Goal: Task Accomplishment & Management: Complete application form

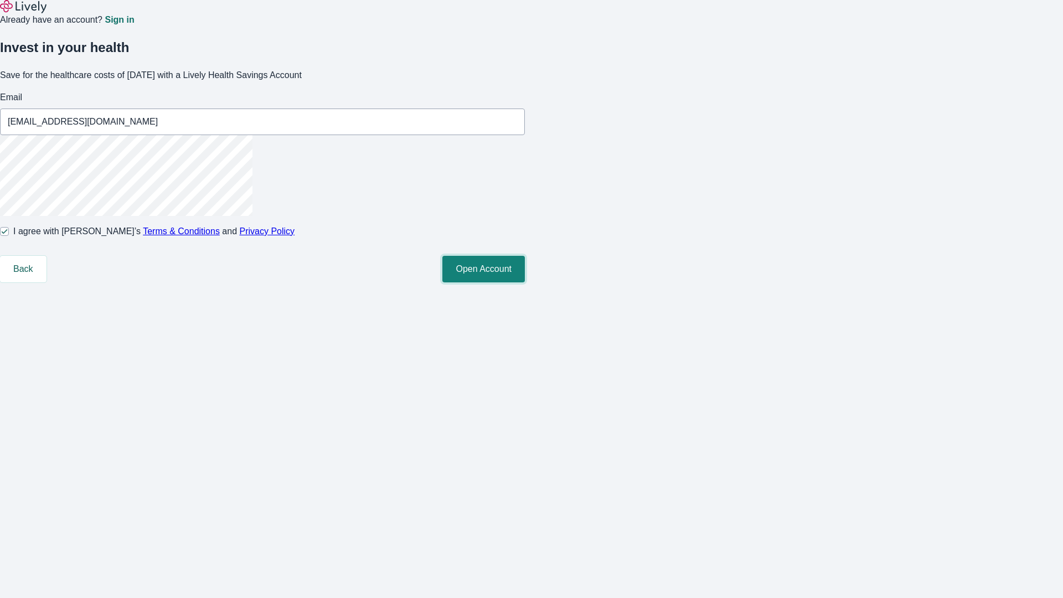
click at [525, 282] on button "Open Account" at bounding box center [483, 269] width 83 height 27
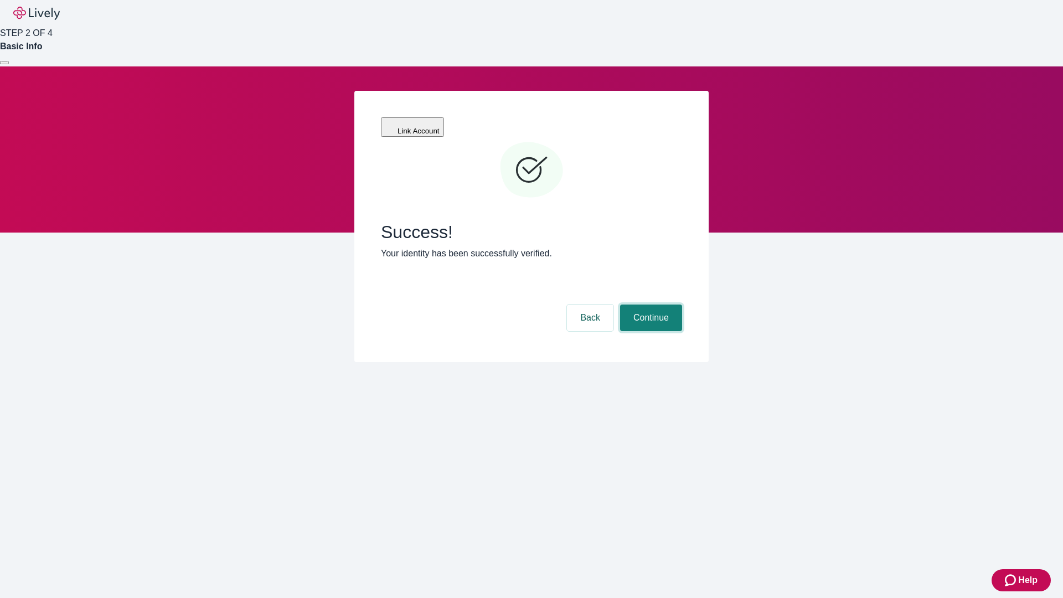
click at [650, 305] on button "Continue" at bounding box center [651, 318] width 62 height 27
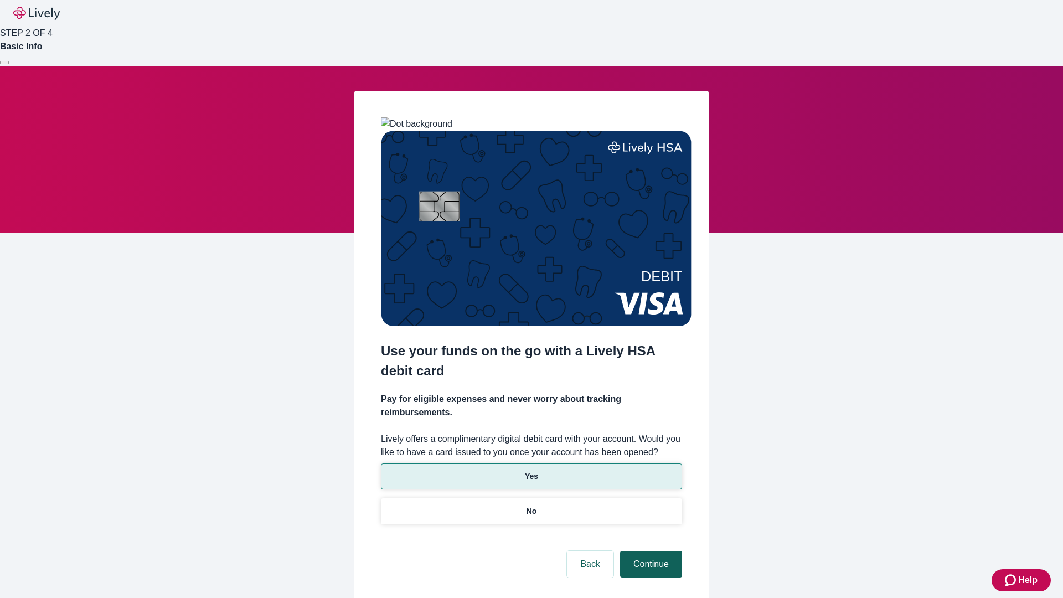
click at [531, 471] on p "Yes" at bounding box center [531, 477] width 13 height 12
click at [650, 551] on button "Continue" at bounding box center [651, 564] width 62 height 27
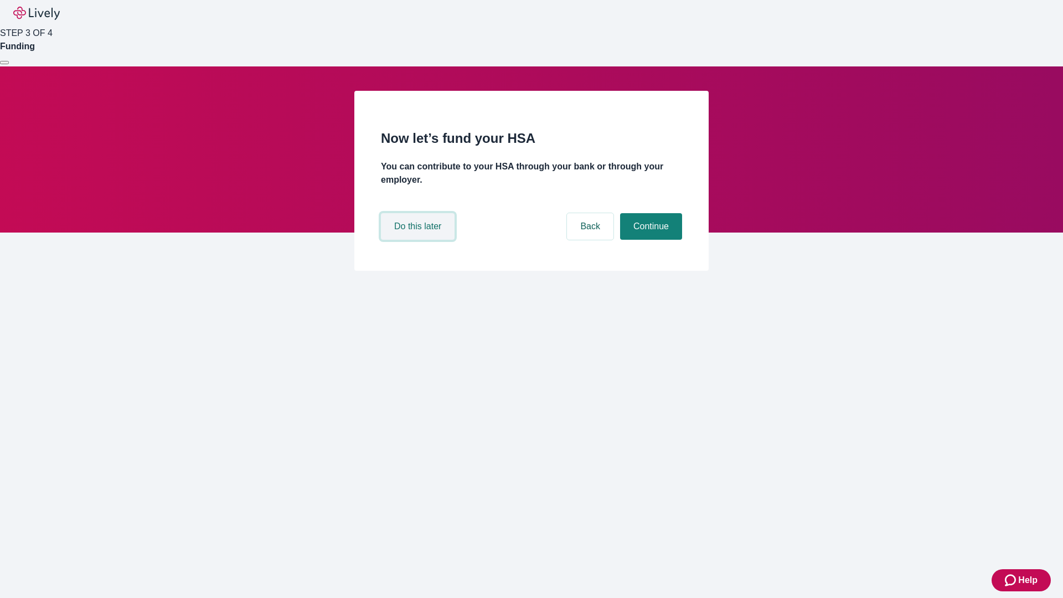
click at [419, 240] on button "Do this later" at bounding box center [418, 226] width 74 height 27
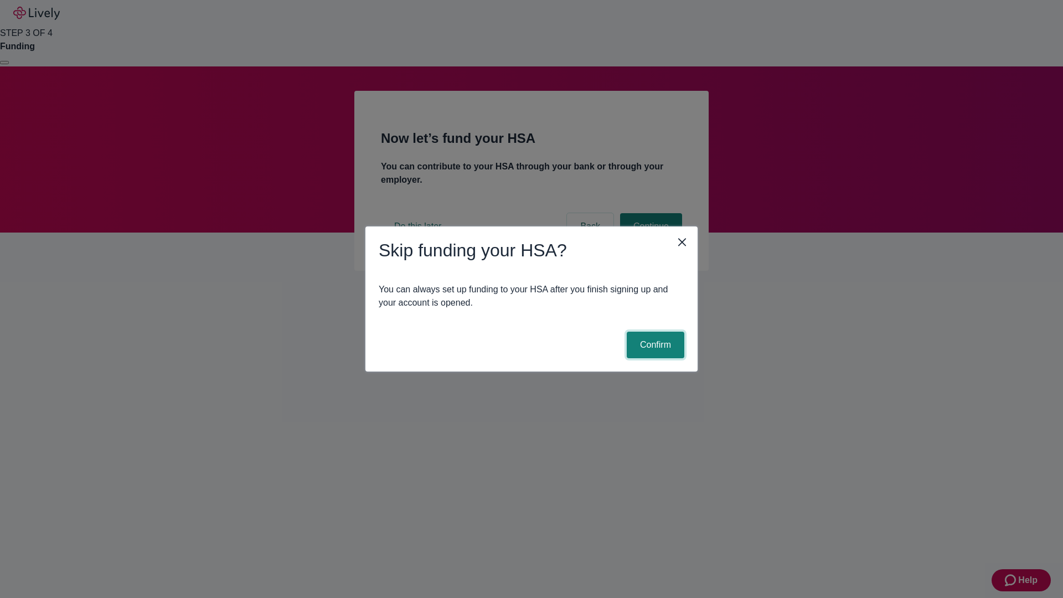
click at [654, 345] on button "Confirm" at bounding box center [656, 345] width 58 height 27
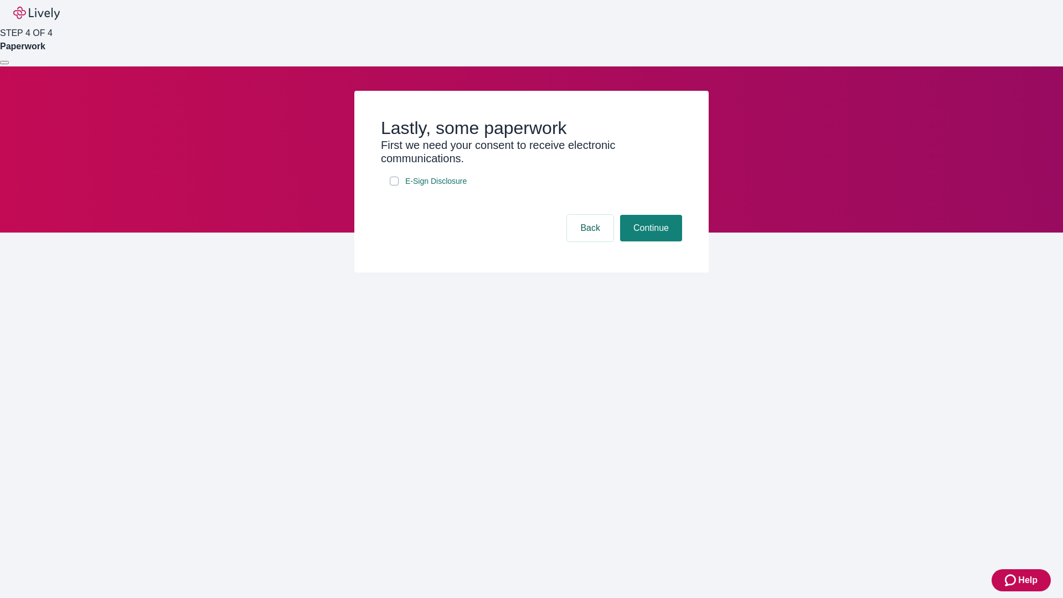
click at [394, 186] on input "E-Sign Disclosure" at bounding box center [394, 181] width 9 height 9
checkbox input "true"
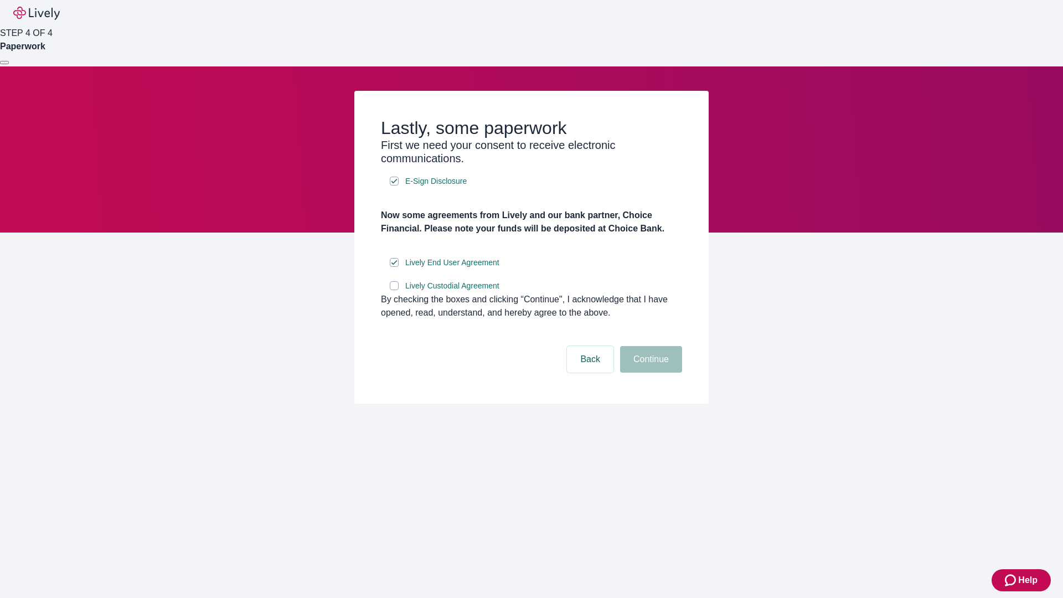
click at [394, 290] on input "Lively Custodial Agreement" at bounding box center [394, 285] width 9 height 9
checkbox input "true"
click at [650, 373] on button "Continue" at bounding box center [651, 359] width 62 height 27
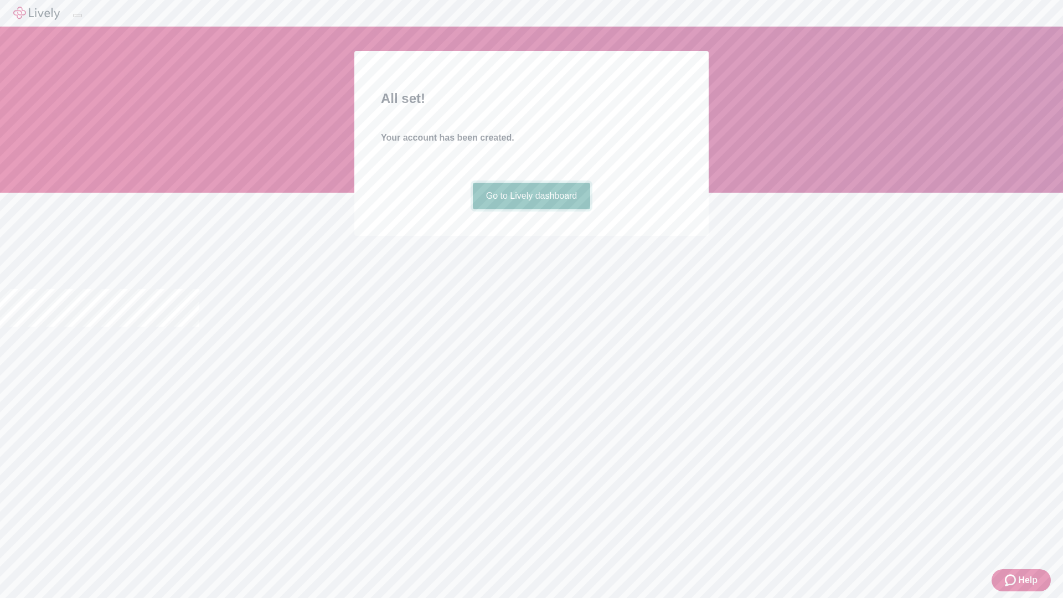
click at [531, 209] on link "Go to Lively dashboard" at bounding box center [532, 196] width 118 height 27
